Goal: Navigation & Orientation: Find specific page/section

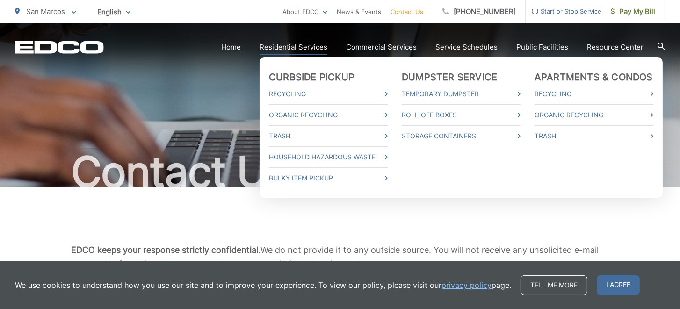
click at [322, 46] on link "Residential Services" at bounding box center [294, 47] width 68 height 11
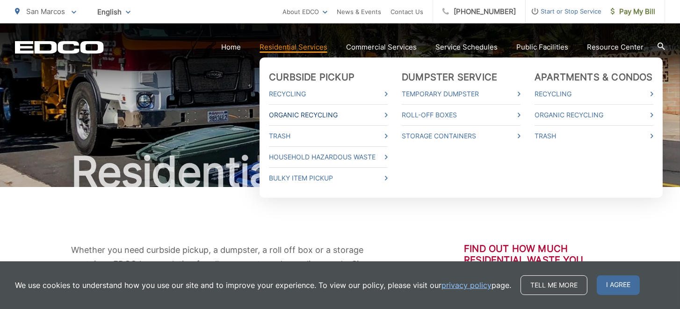
click at [321, 111] on link "Organic Recycling" at bounding box center [328, 114] width 119 height 11
